Goal: Information Seeking & Learning: Find specific fact

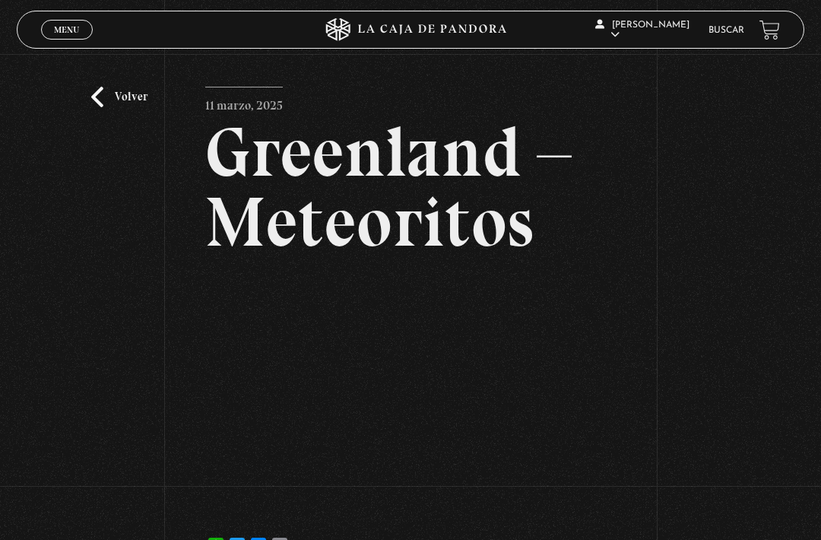
scroll to position [22, 0]
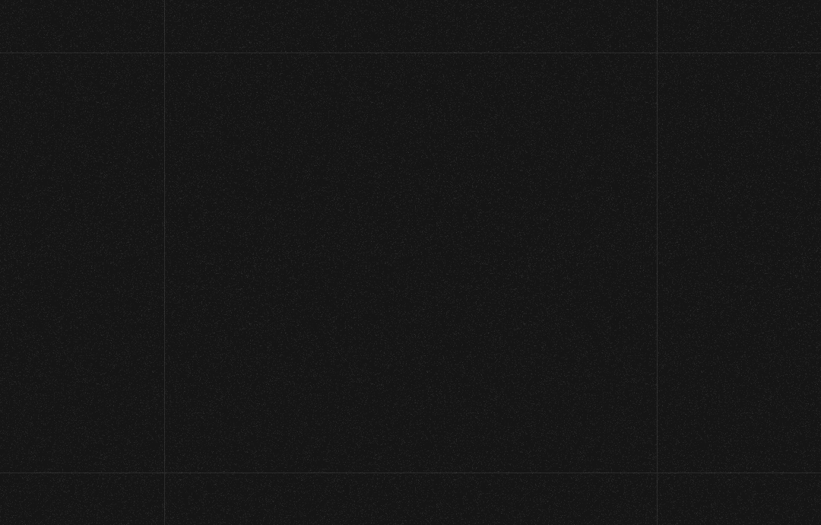
scroll to position [5, 0]
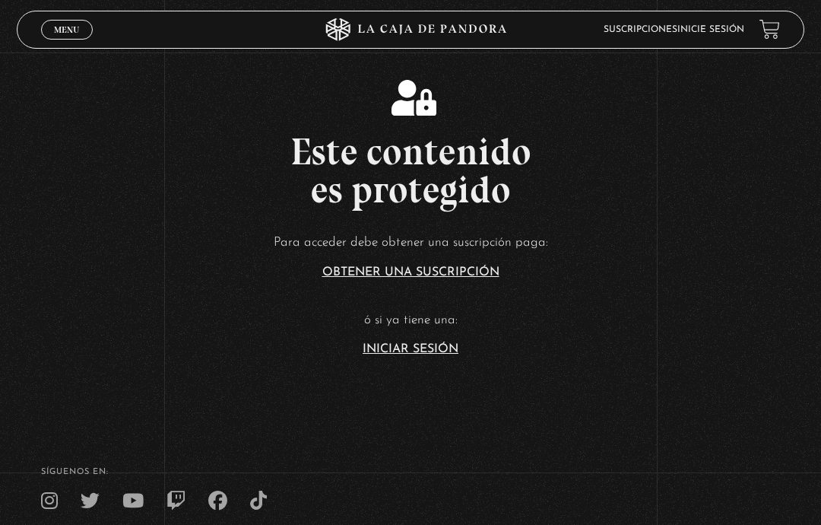
click at [434, 355] on link "Iniciar Sesión" at bounding box center [411, 349] width 96 height 12
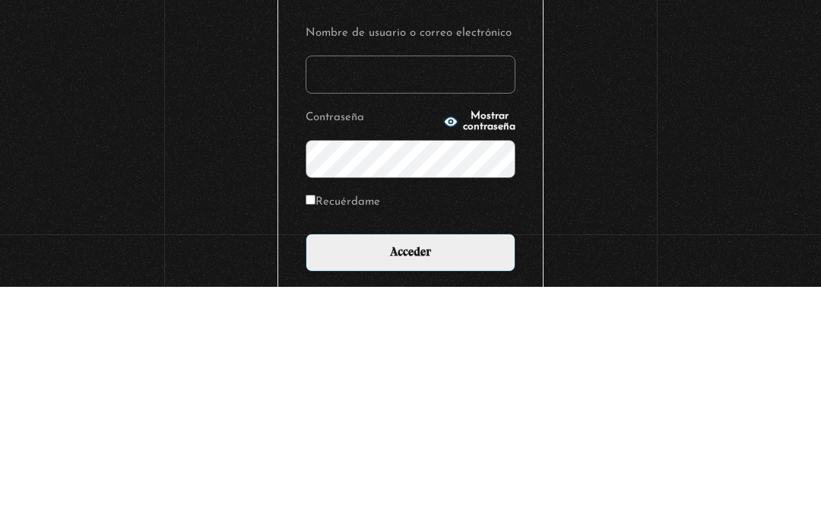
type input "vjc810@hotmail.com"
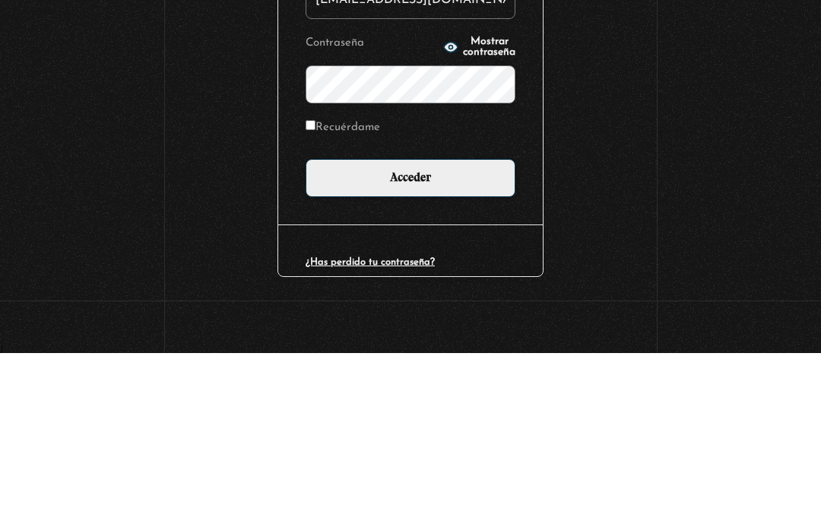
click at [311, 292] on input "Recuérdame" at bounding box center [311, 297] width 10 height 10
checkbox input "true"
click at [613, 141] on div "Iniciar Sesión Nombre de usuario o correo electrónico vjc810@hotmail.com Contra…" at bounding box center [410, 230] width 821 height 574
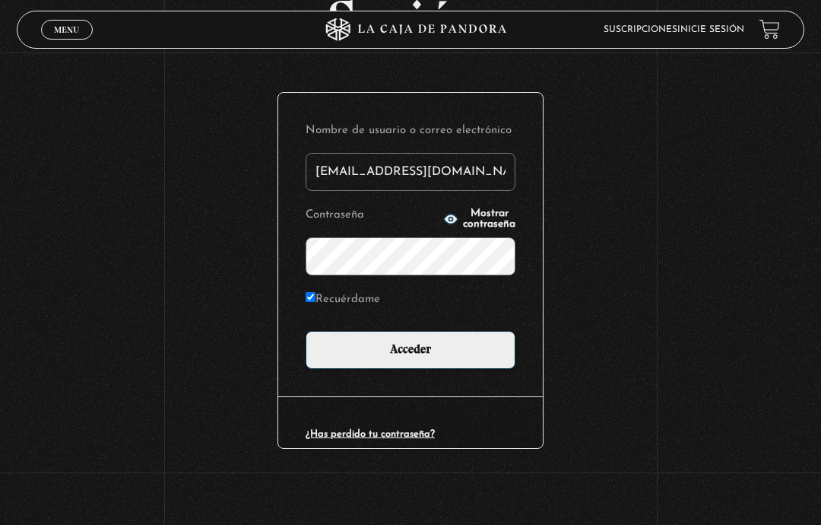
click at [475, 352] on input "Acceder" at bounding box center [411, 350] width 210 height 38
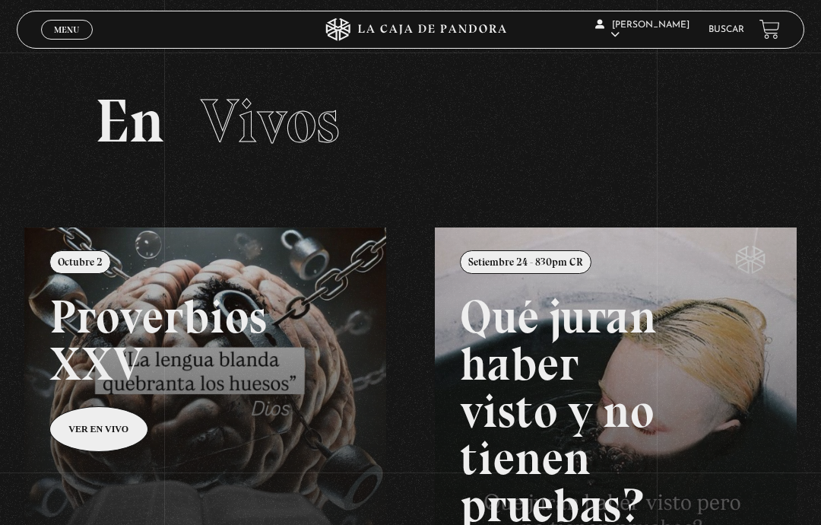
click at [731, 29] on link "Buscar" at bounding box center [727, 29] width 36 height 9
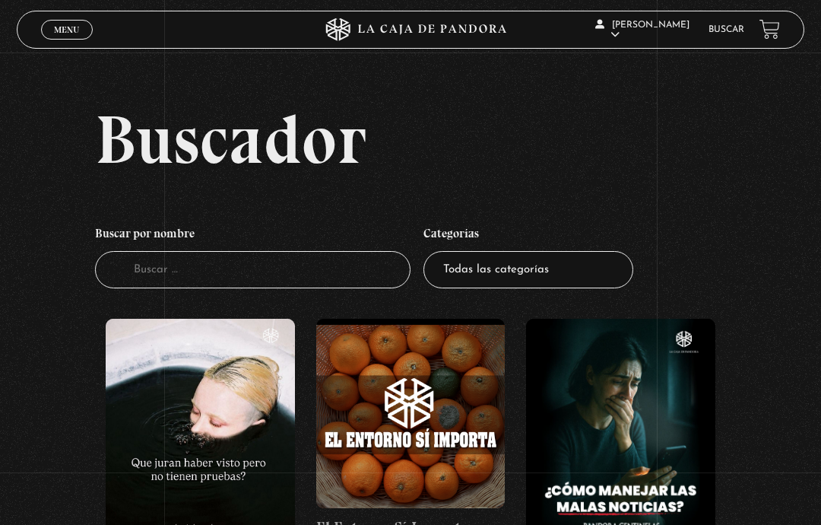
click at [315, 276] on input "Buscador" at bounding box center [253, 269] width 316 height 37
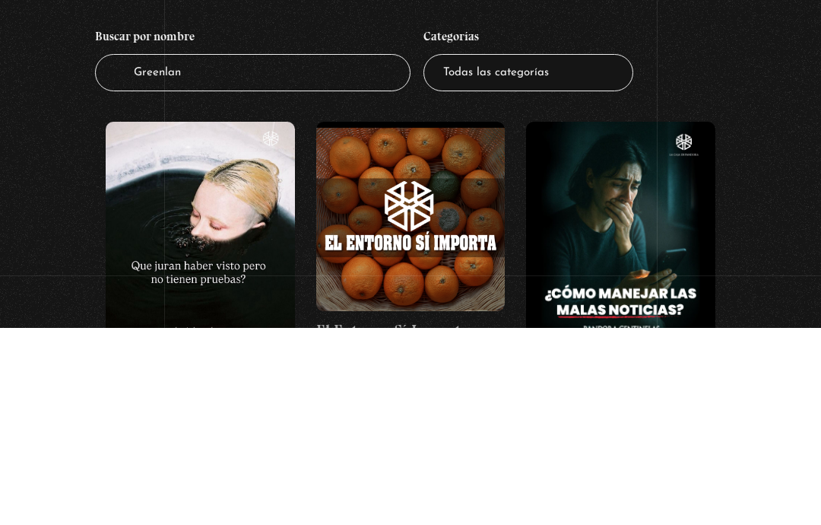
type input "[GEOGRAPHIC_DATA]"
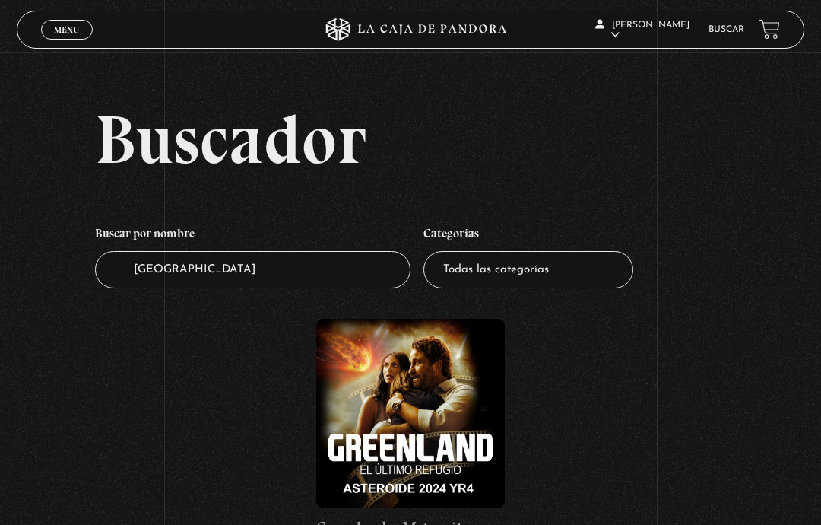
click at [362, 386] on figure at bounding box center [410, 413] width 189 height 189
